Goal: Communication & Community: Answer question/provide support

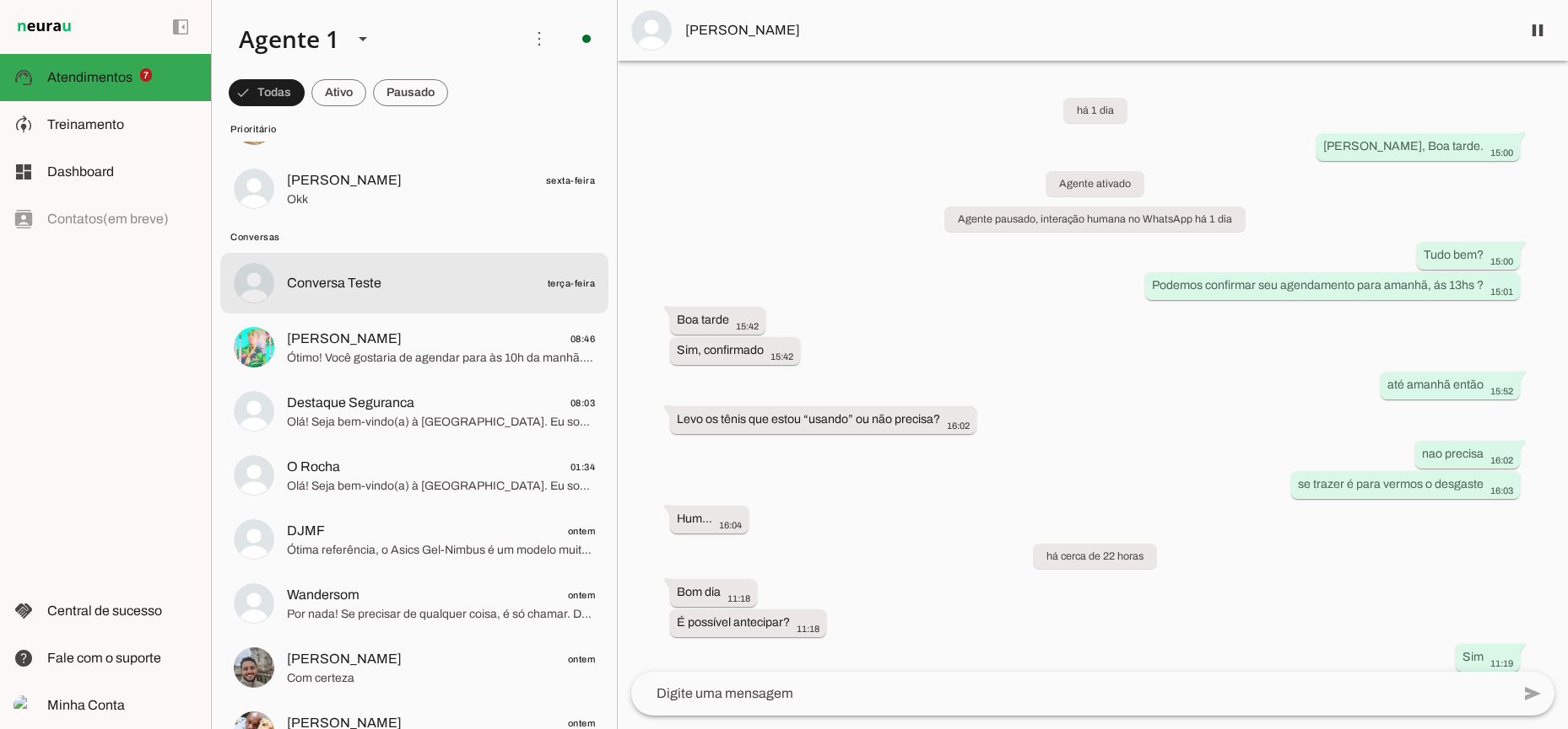
scroll to position [418, 0]
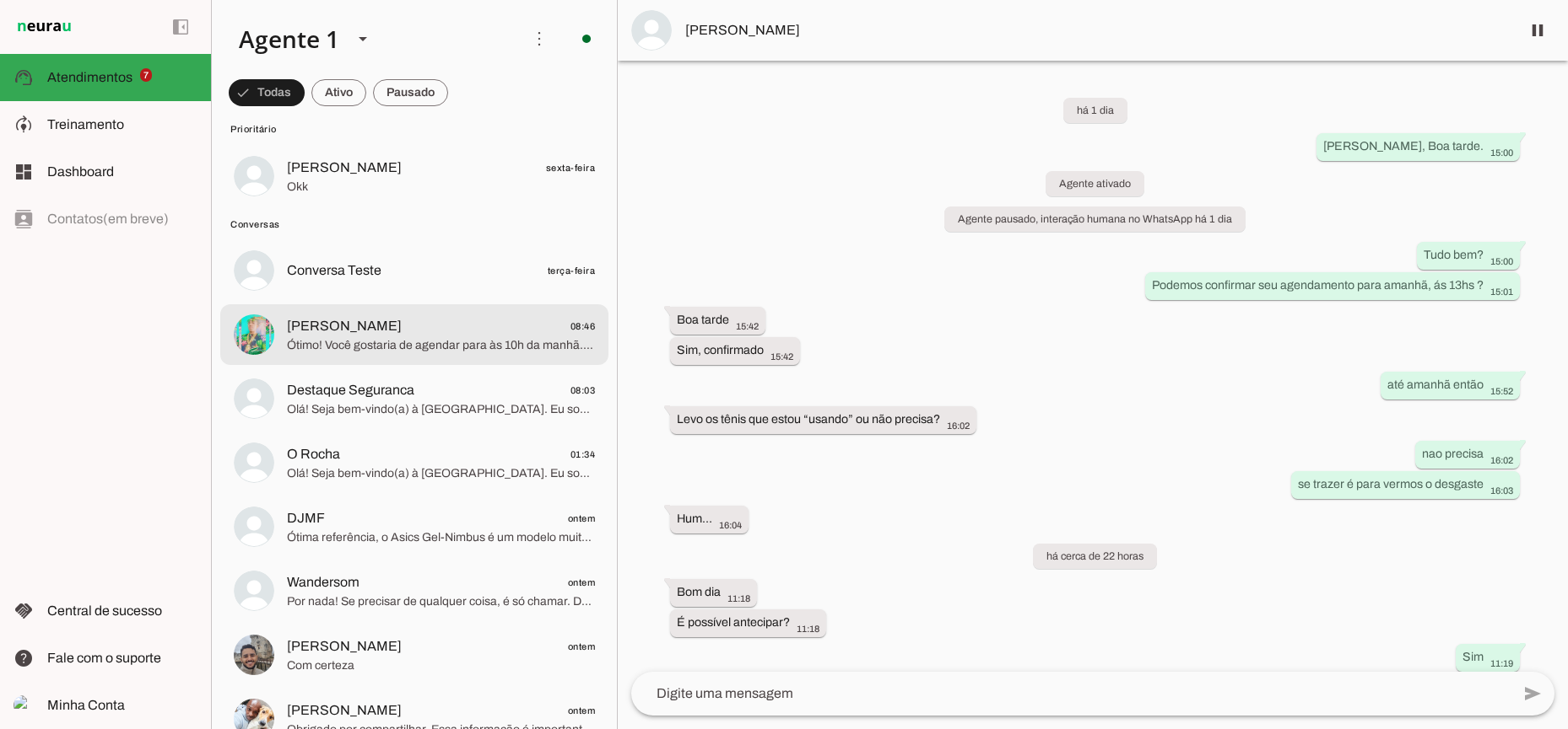
click at [409, 342] on span "Ótimo! Você gostaria de agendar para às 10h da manhã. Em qual dia da semana ser…" at bounding box center [441, 346] width 308 height 17
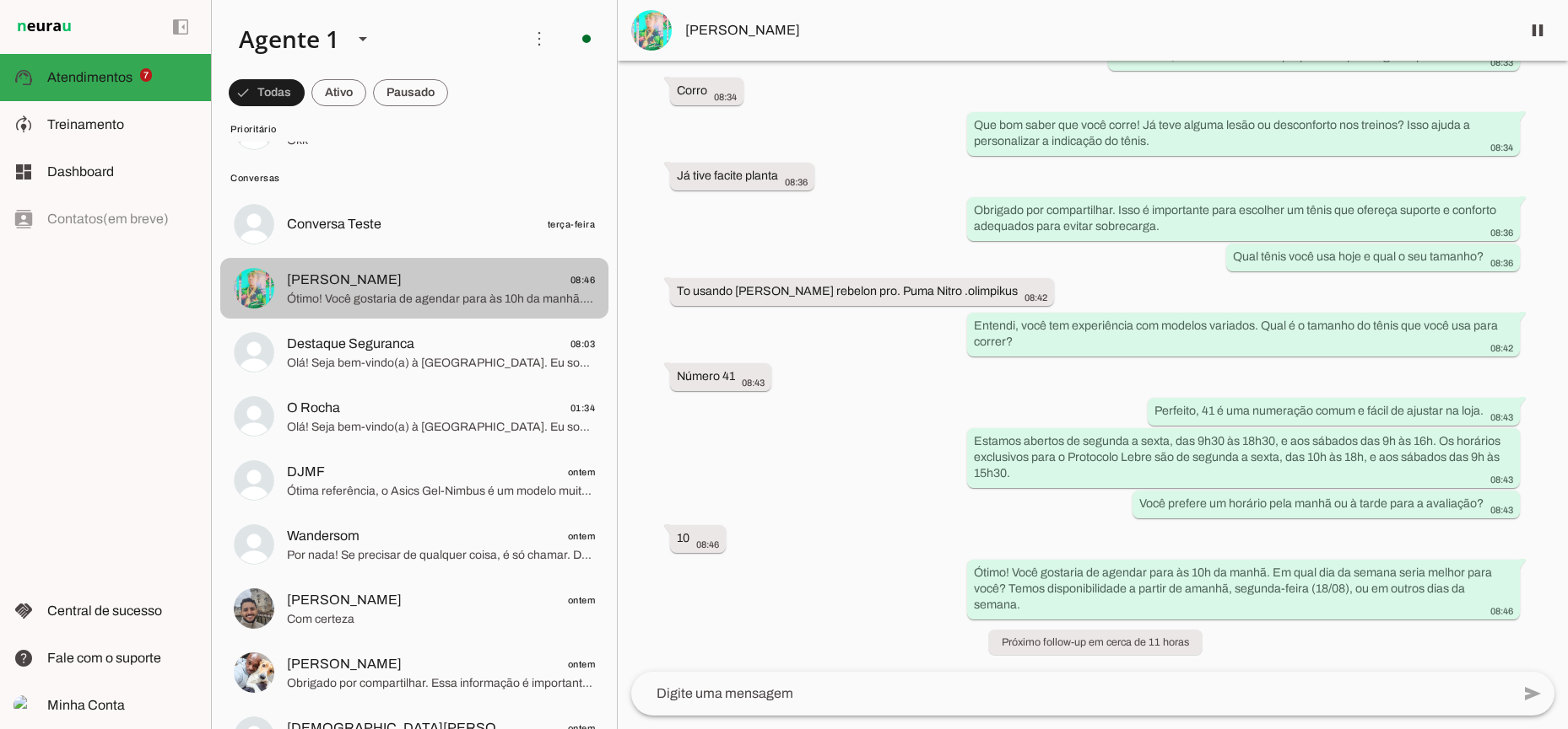
scroll to position [469, 0]
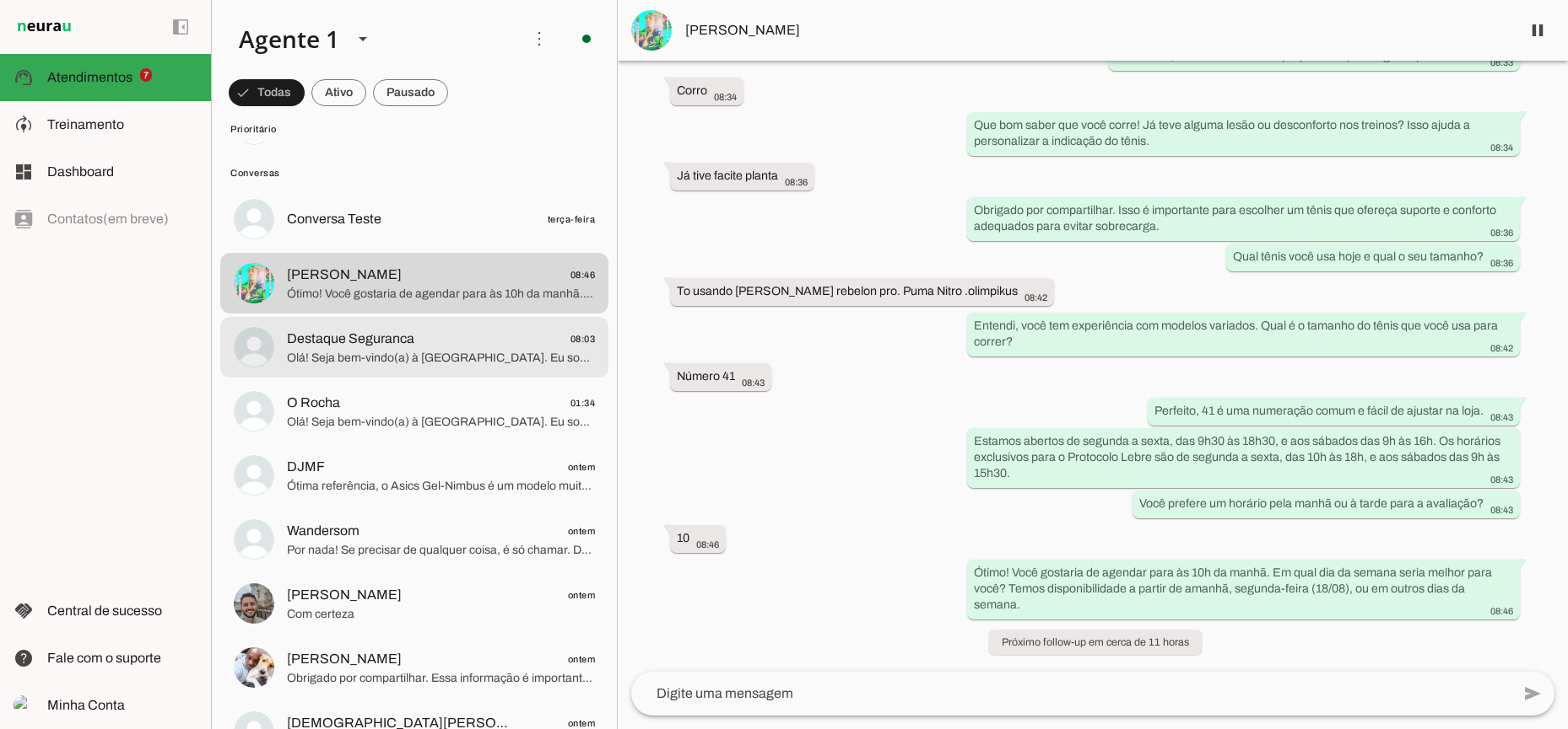
click at [353, 345] on span "Destaque Seguranca" at bounding box center [351, 340] width 127 height 21
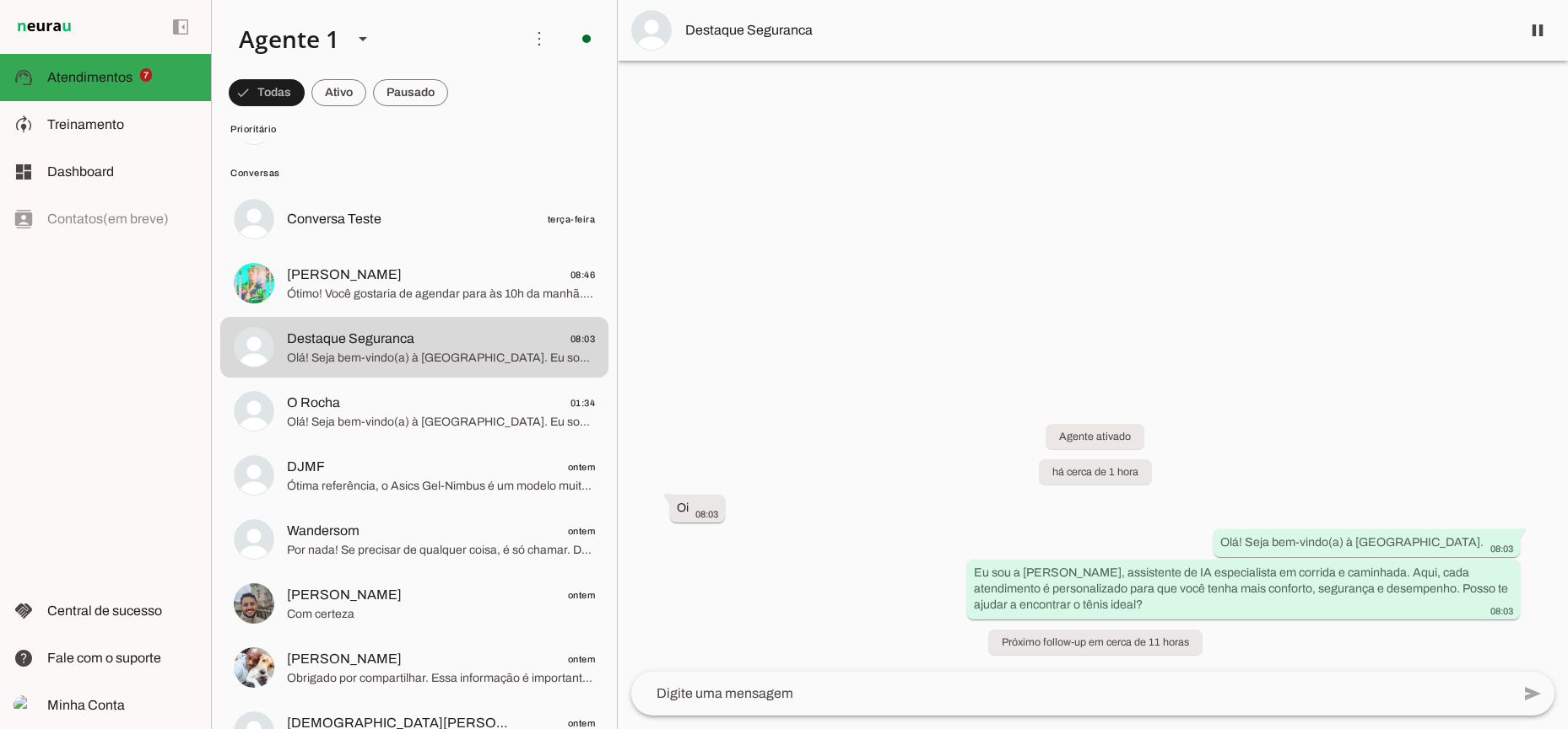
click at [746, 33] on span "Destaque Seguranca" at bounding box center [1096, 31] width 821 height 21
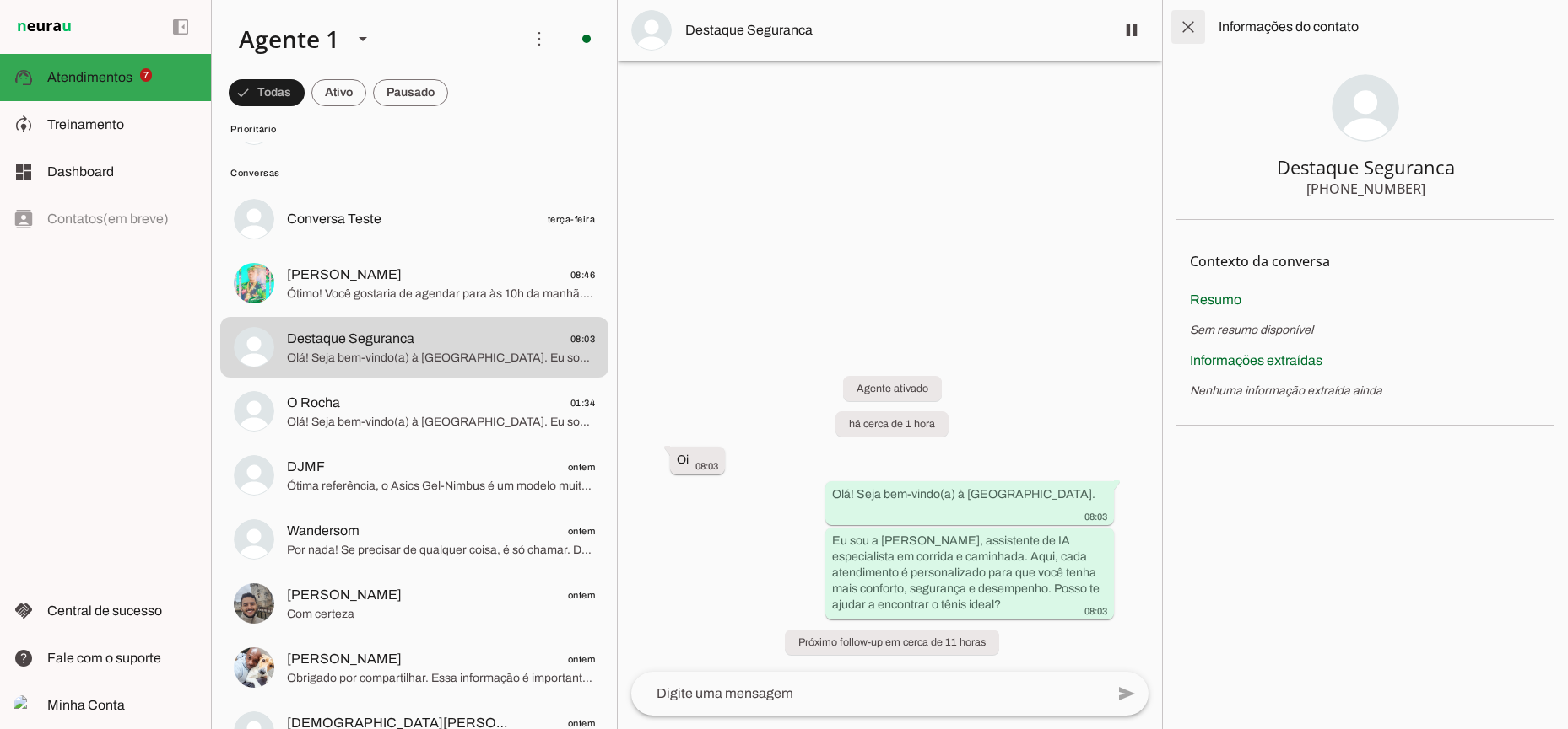
click at [1189, 27] on span at bounding box center [1188, 27] width 40 height 40
